Goal: Find specific page/section: Find specific page/section

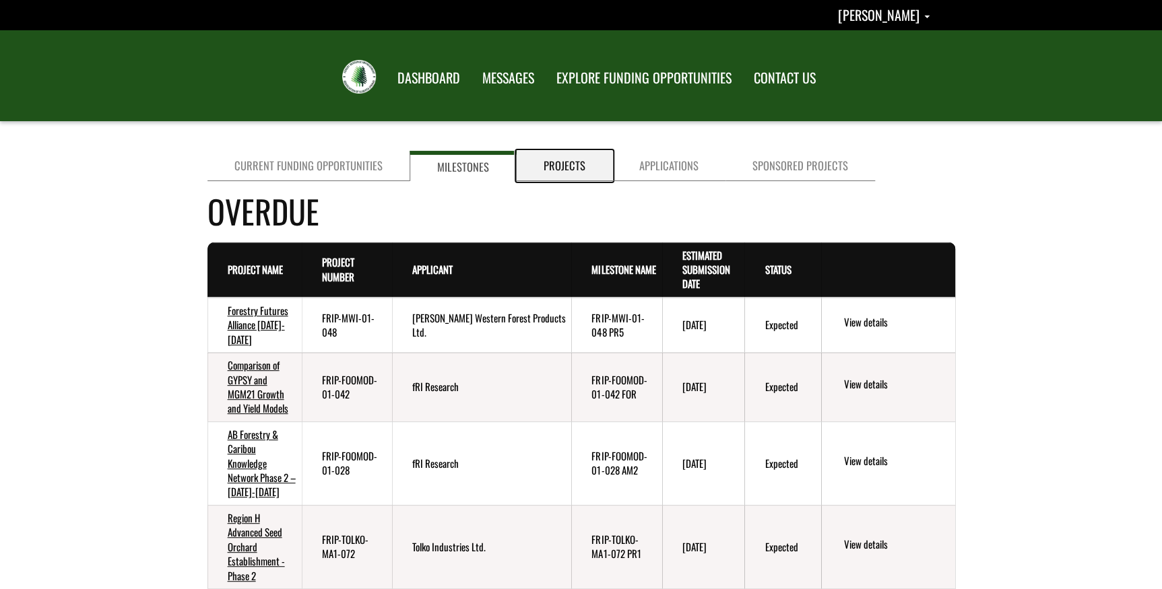
click at [576, 161] on link "Projects" at bounding box center [565, 166] width 96 height 30
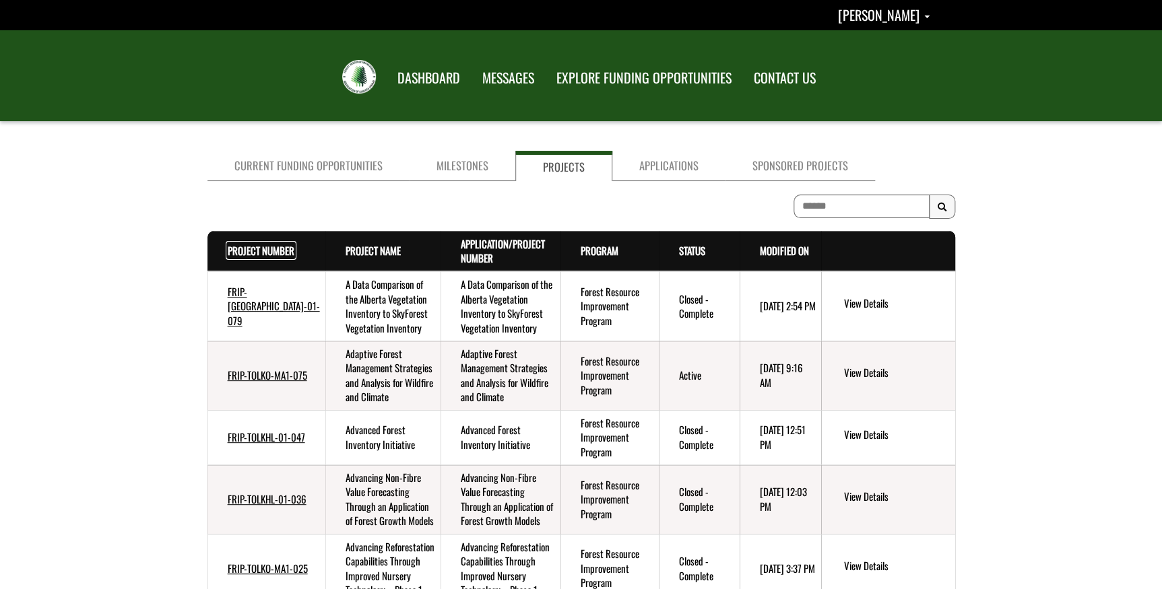
click at [243, 248] on link "Project Number . sort descending" at bounding box center [261, 250] width 67 height 15
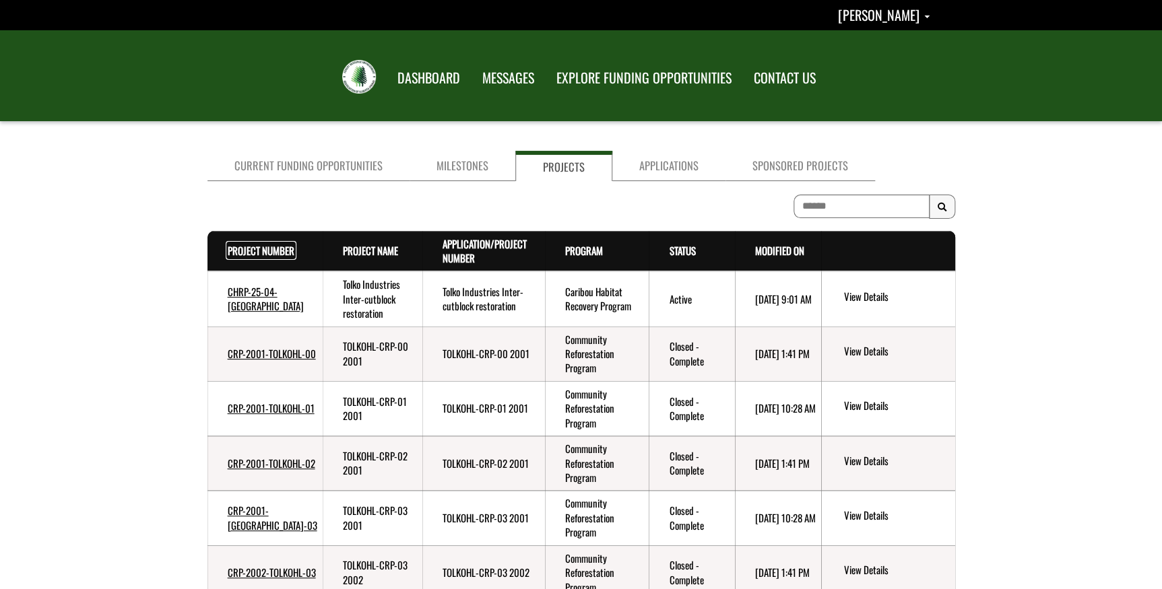
click at [243, 249] on link "Project Number . sort descending" at bounding box center [261, 250] width 67 height 15
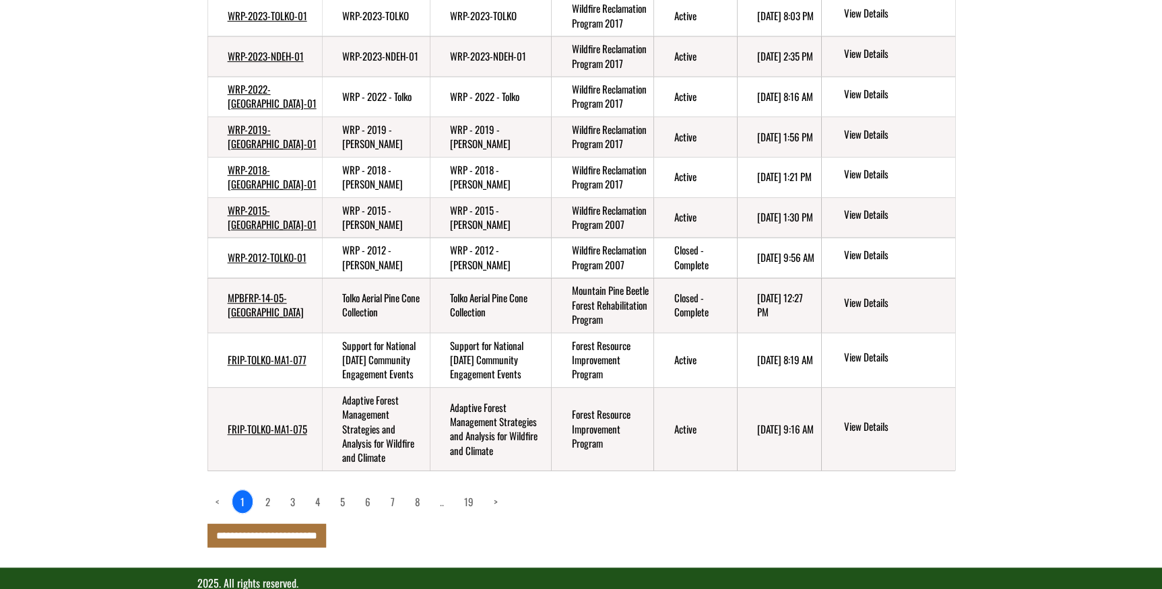
scroll to position [315, 0]
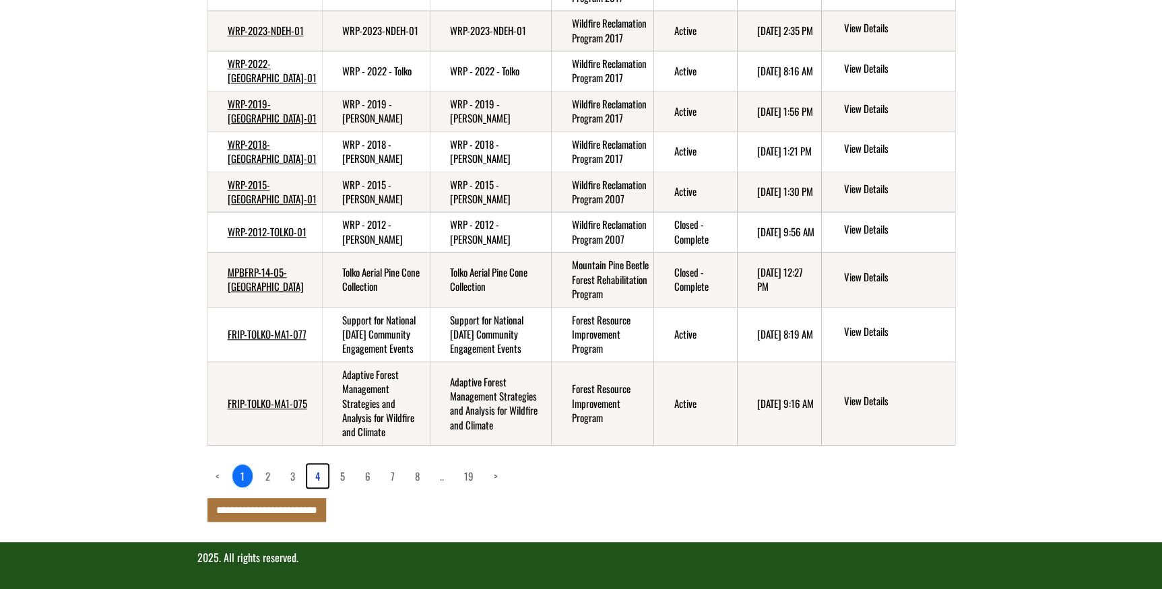
click at [317, 477] on link "4" at bounding box center [317, 476] width 21 height 23
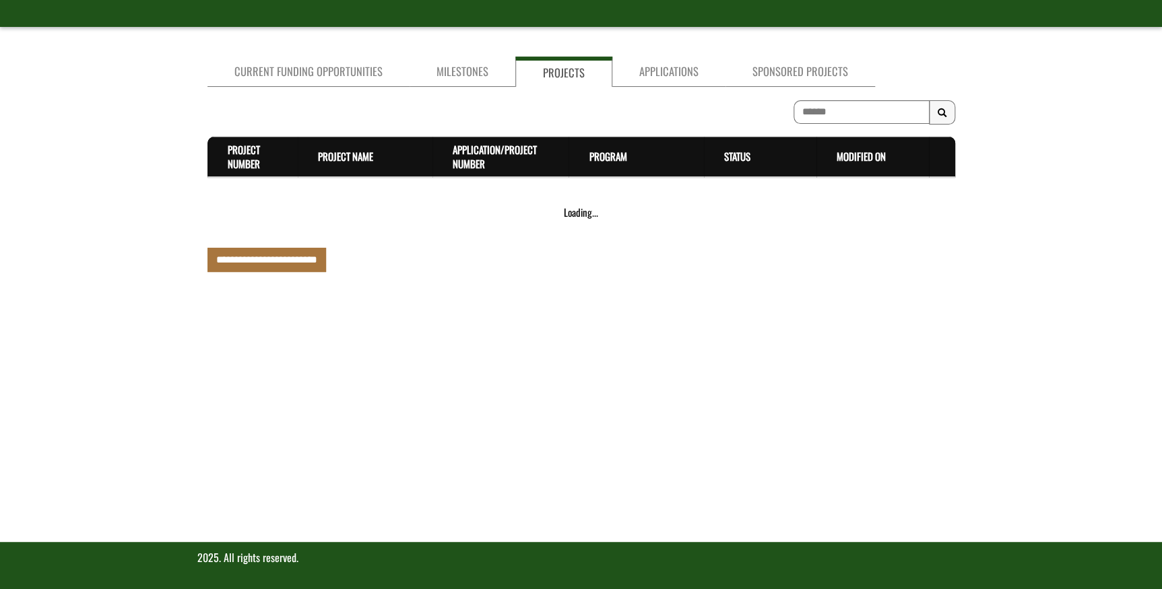
scroll to position [474, 0]
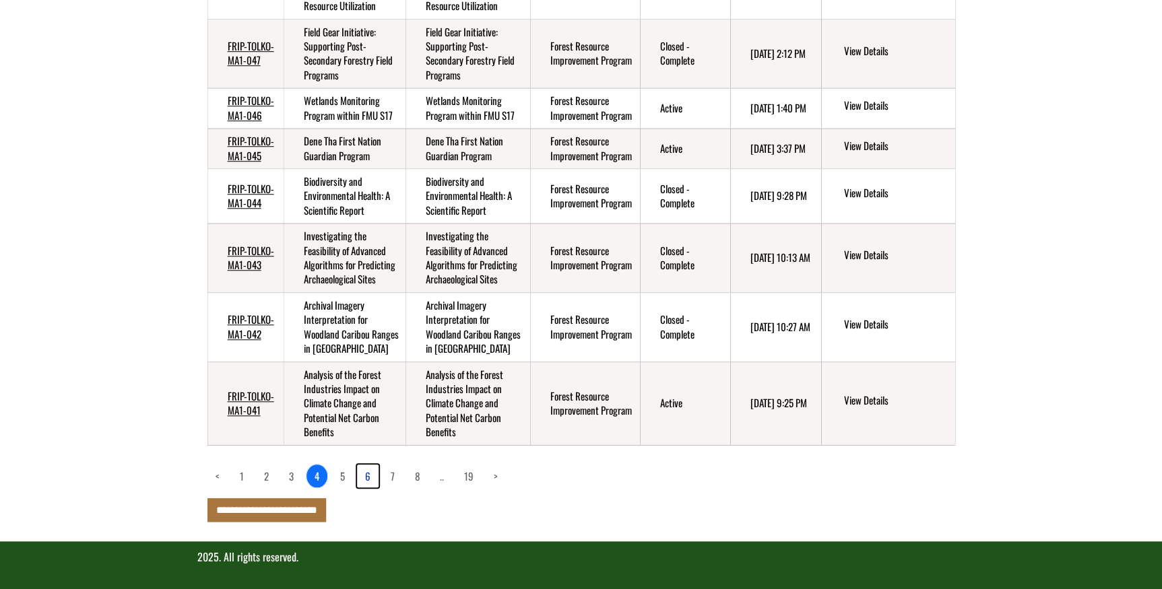
click at [364, 474] on link "6" at bounding box center [368, 476] width 22 height 23
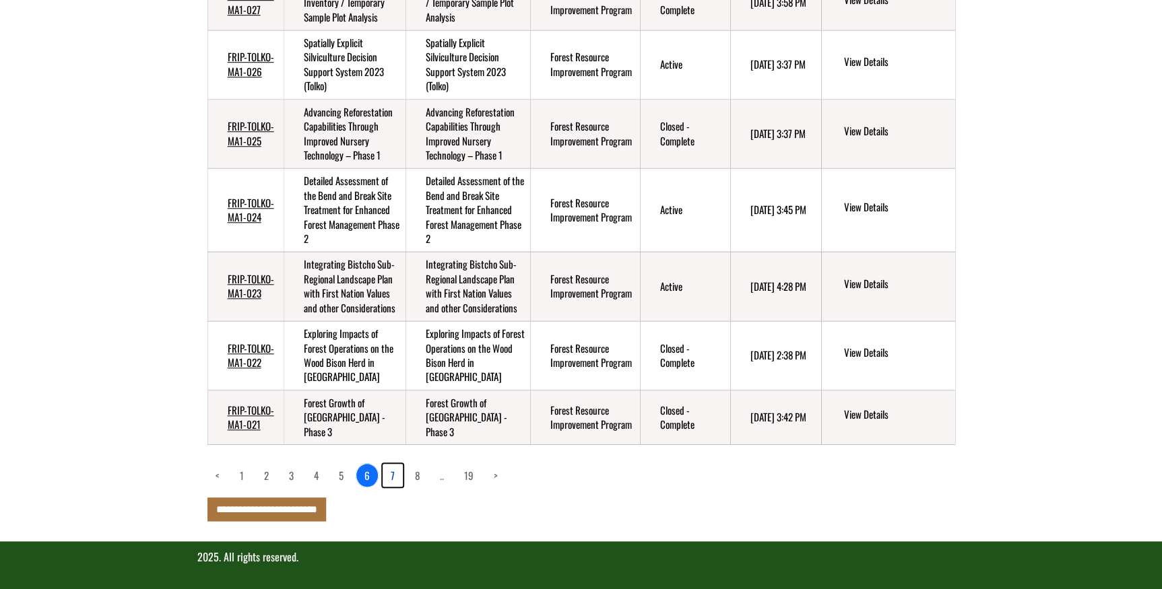
click at [395, 487] on link "7" at bounding box center [393, 475] width 20 height 23
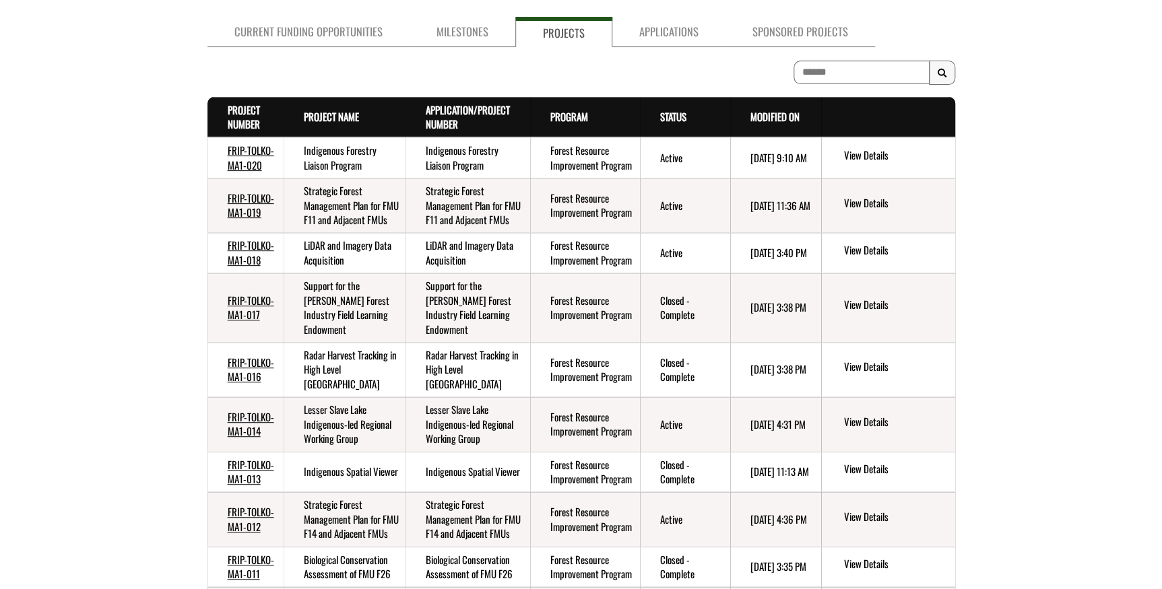
scroll to position [81, 0]
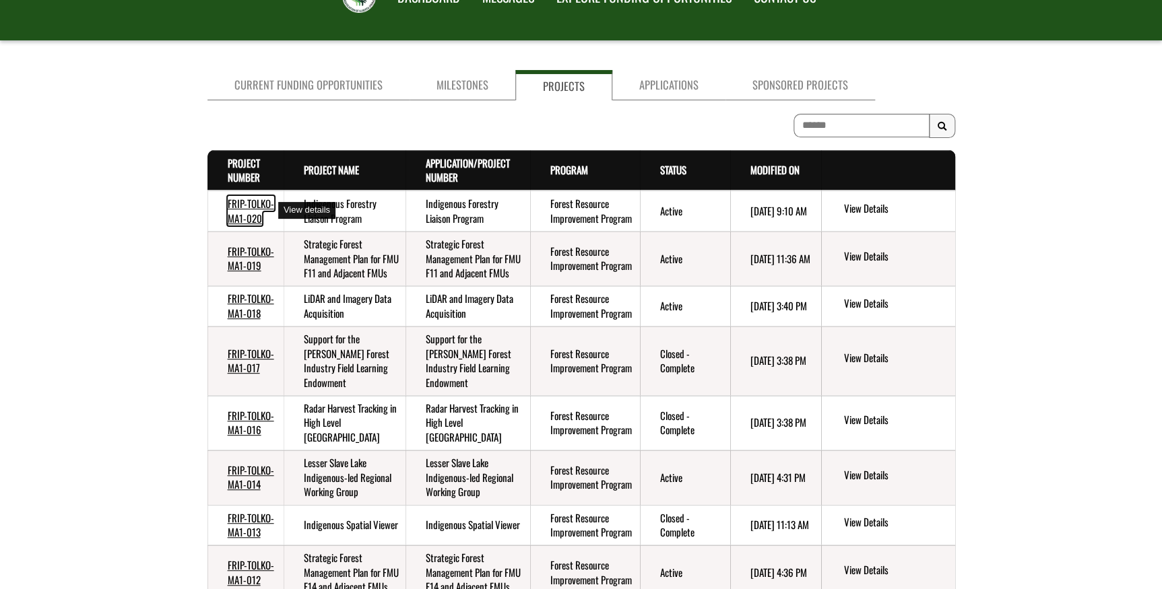
click at [248, 207] on link "FRIP-TOLKO-MA1-020" at bounding box center [251, 210] width 46 height 29
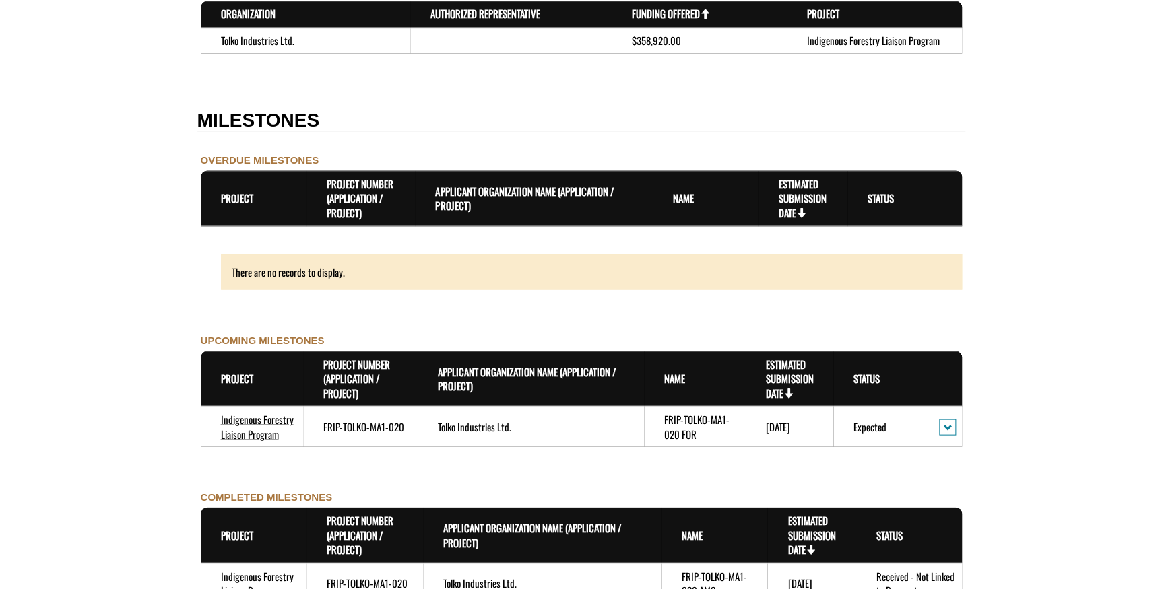
scroll to position [1408, 0]
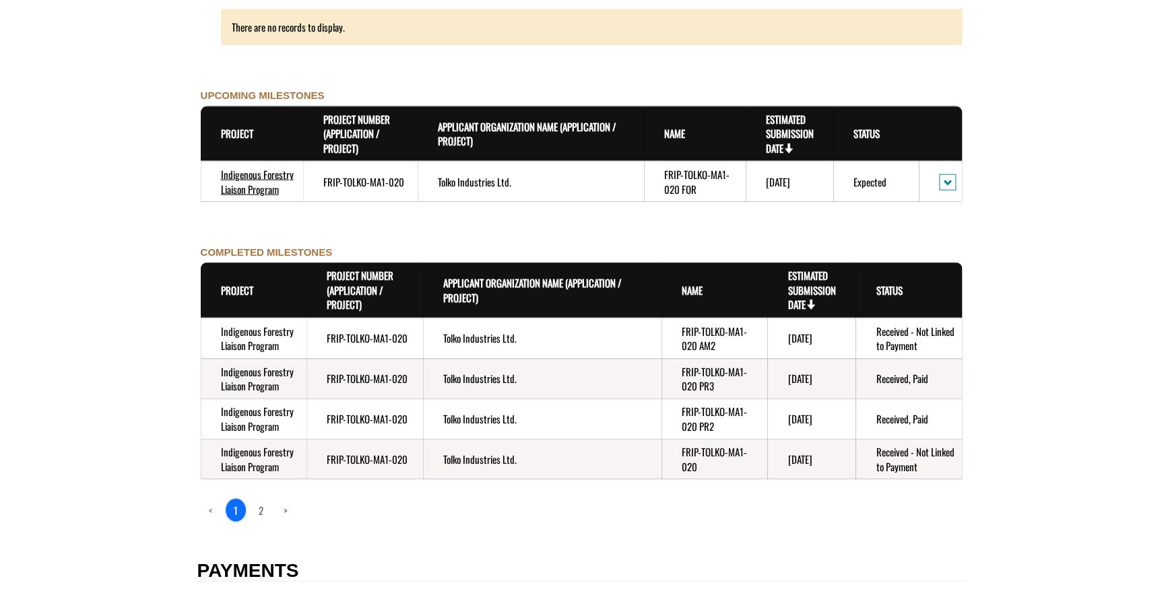
click at [826, 385] on td "[DATE]" at bounding box center [811, 379] width 88 height 40
